Goal: Navigation & Orientation: Find specific page/section

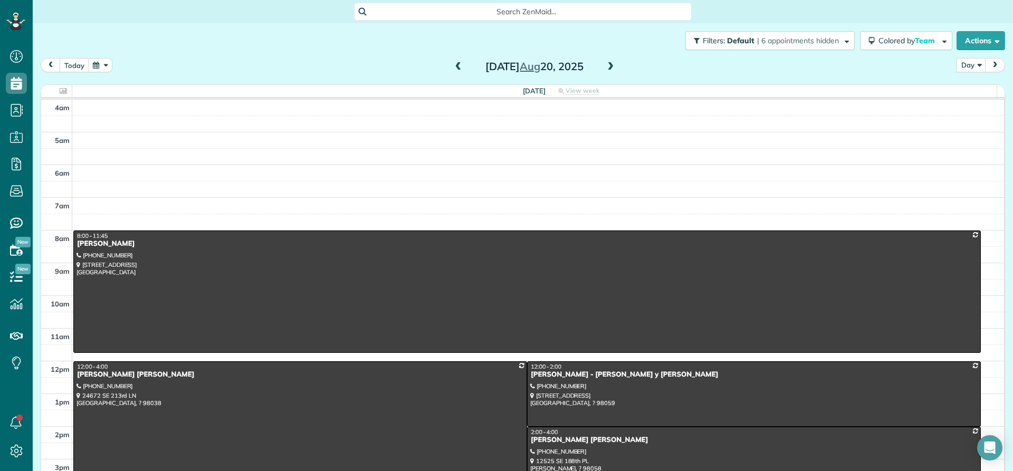
scroll to position [99, 0]
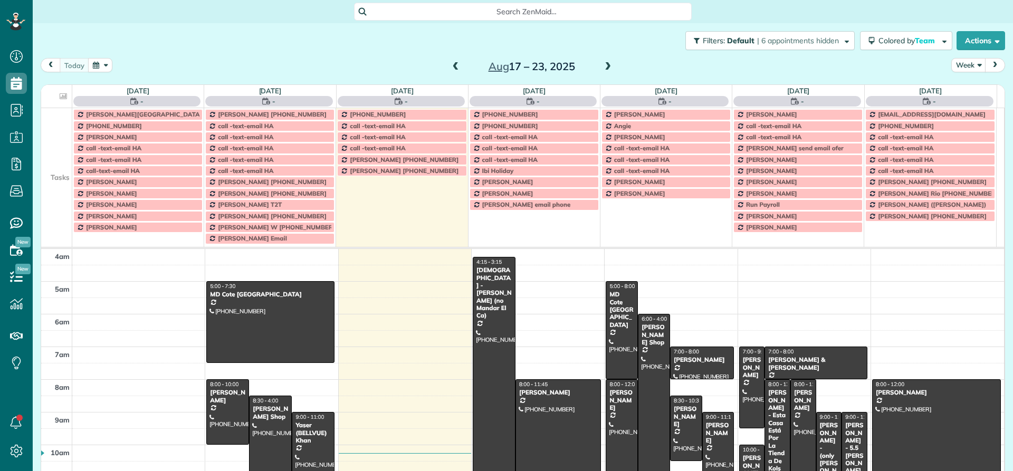
scroll to position [99, 0]
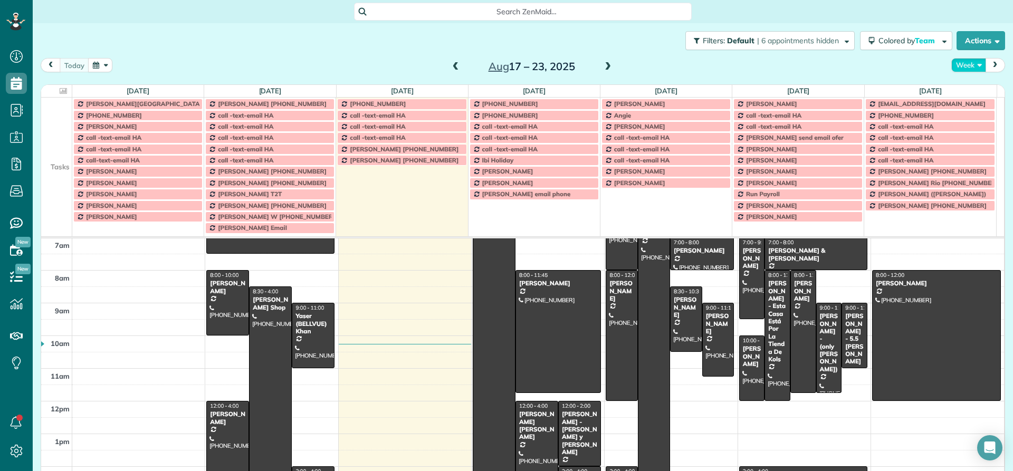
click at [953, 64] on button "Week" at bounding box center [968, 65] width 35 height 14
click at [959, 89] on link "Day" at bounding box center [993, 89] width 83 height 21
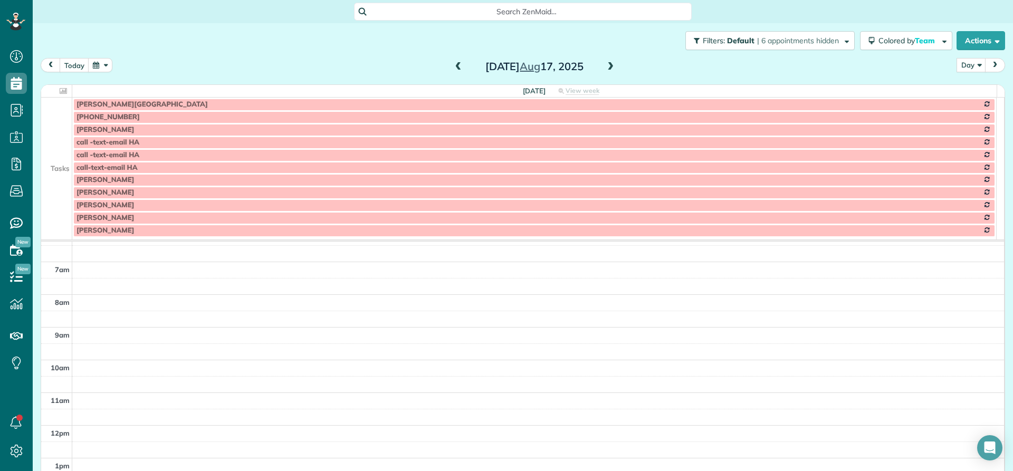
scroll to position [0, 0]
click at [605, 65] on span at bounding box center [611, 66] width 12 height 9
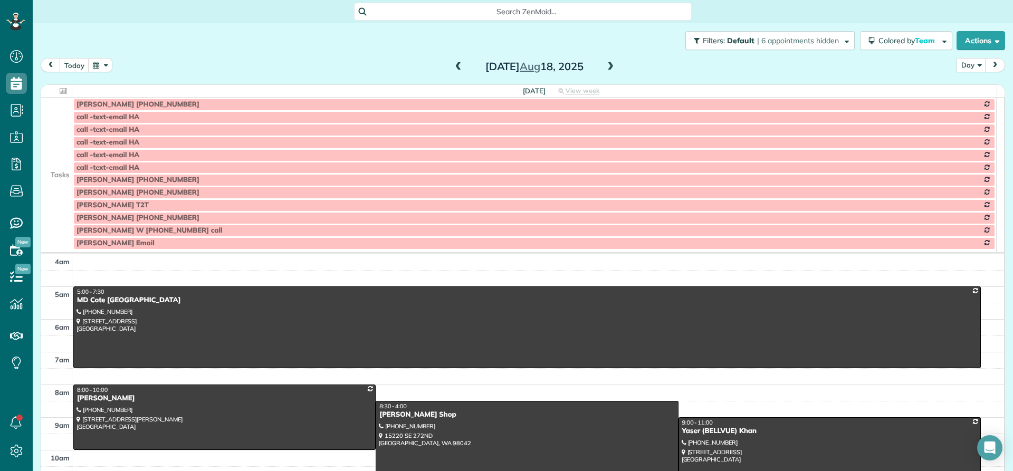
click at [606, 65] on span at bounding box center [611, 66] width 12 height 9
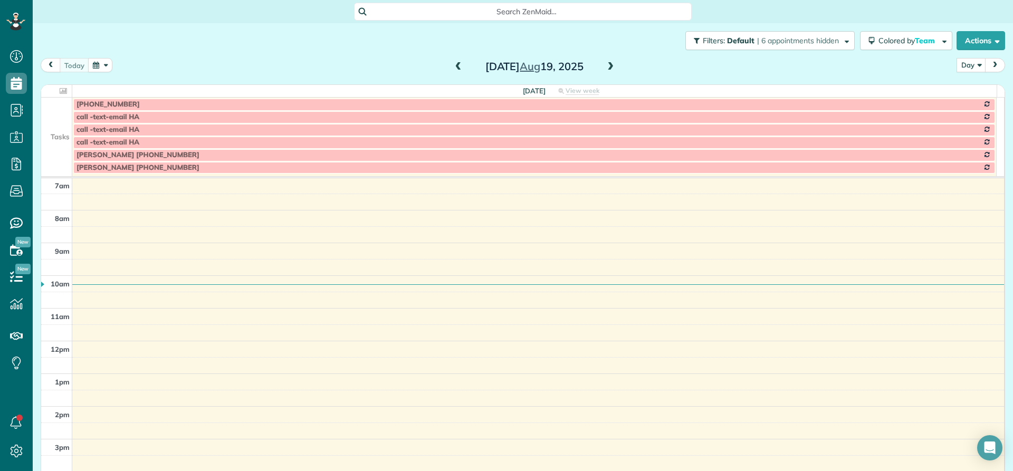
click at [606, 65] on span at bounding box center [611, 66] width 12 height 9
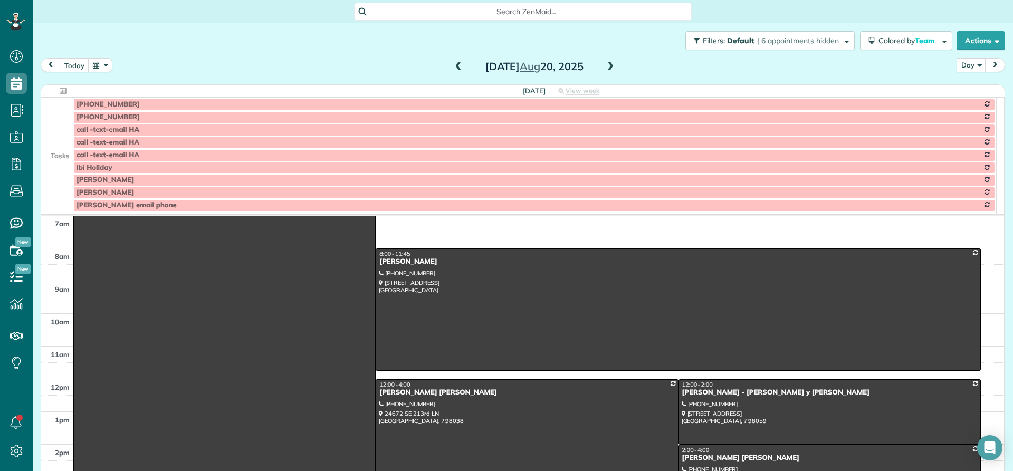
click at [606, 65] on span at bounding box center [611, 66] width 12 height 9
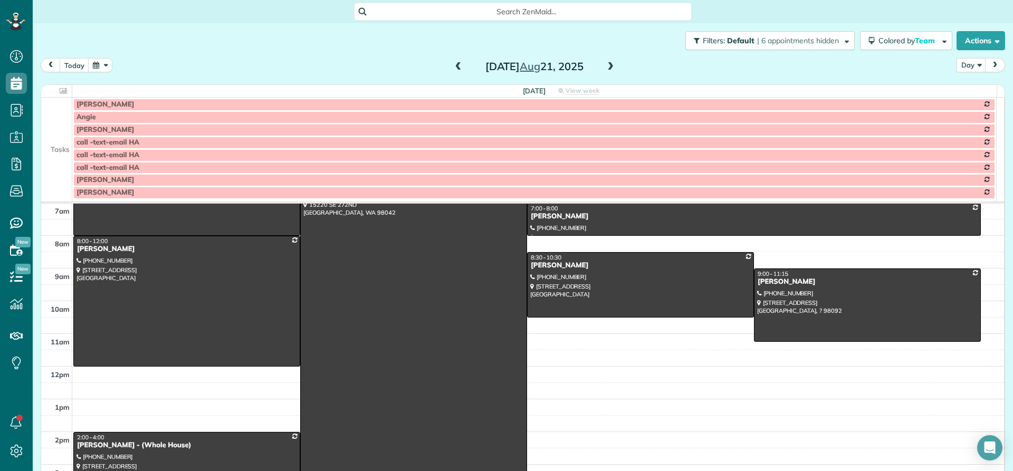
click at [55, 180] on td at bounding box center [56, 180] width 31 height 13
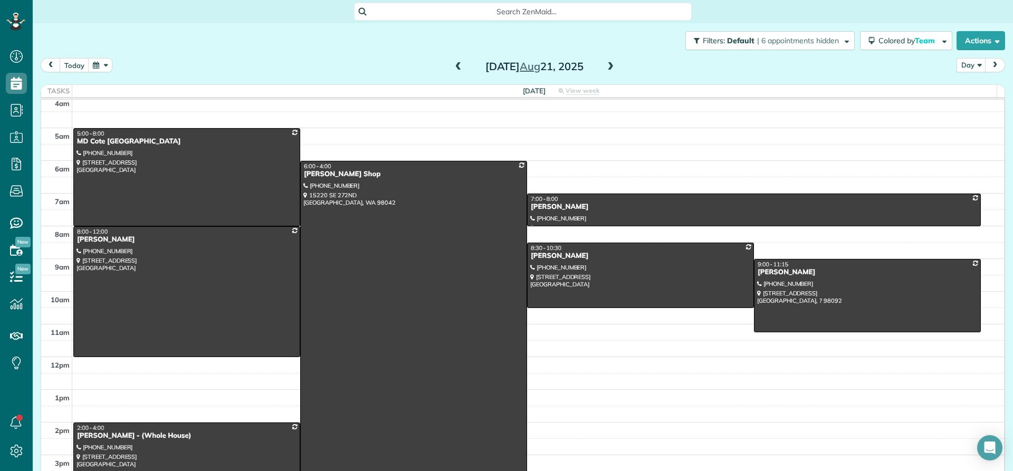
scroll to position [0, 0]
